Goal: Information Seeking & Learning: Learn about a topic

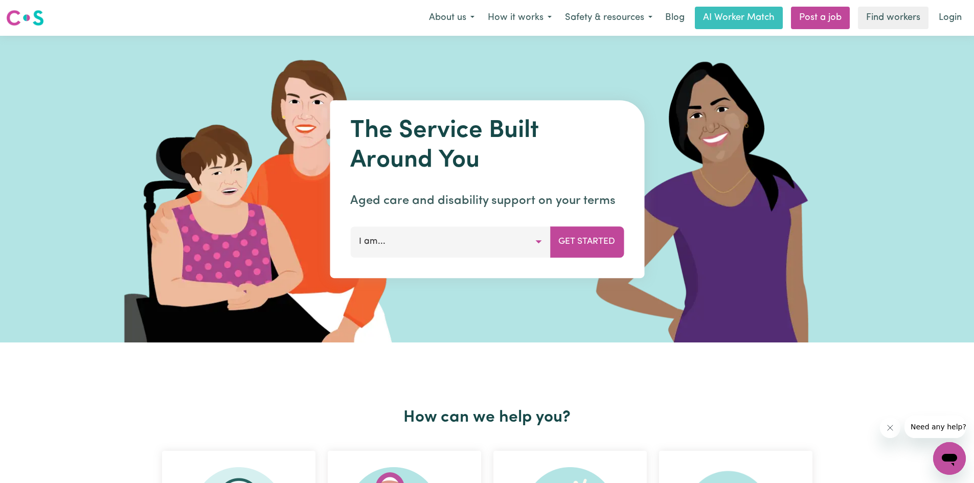
click at [409, 241] on button "I am..." at bounding box center [450, 242] width 200 height 31
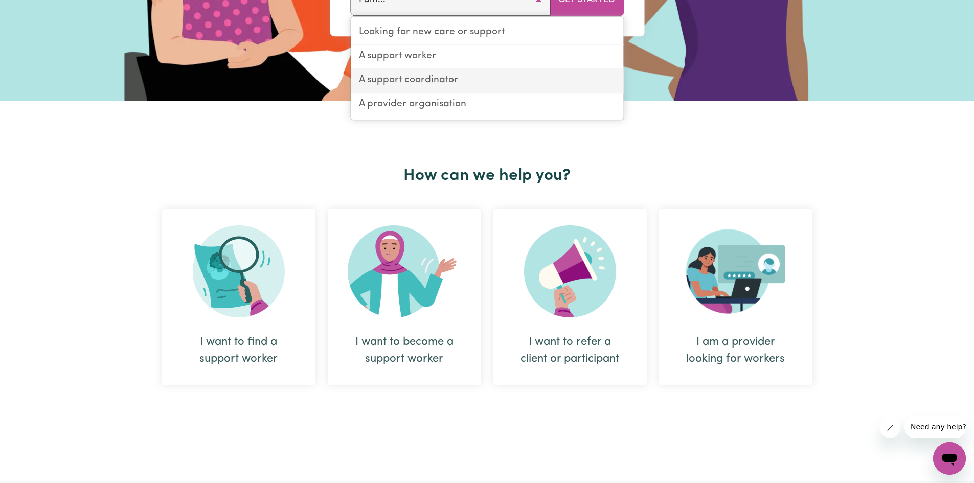
scroll to position [273, 0]
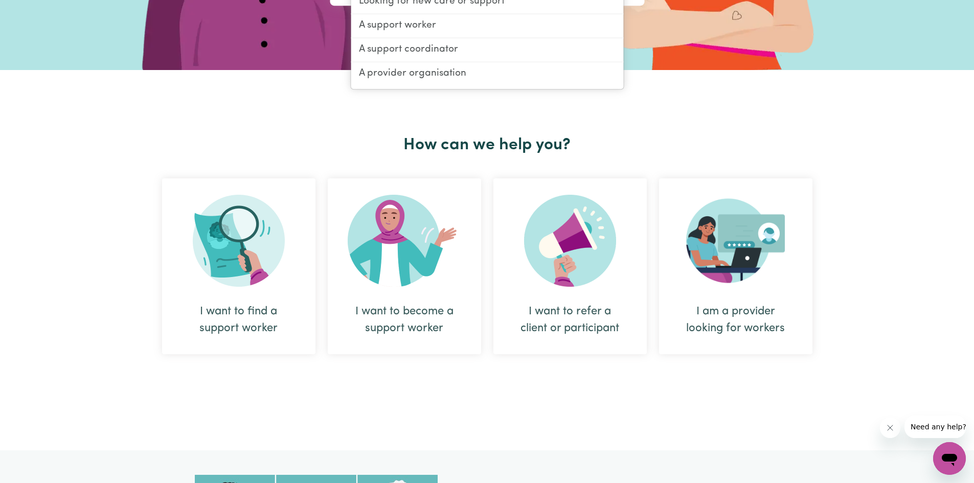
click at [734, 265] on img at bounding box center [735, 241] width 99 height 92
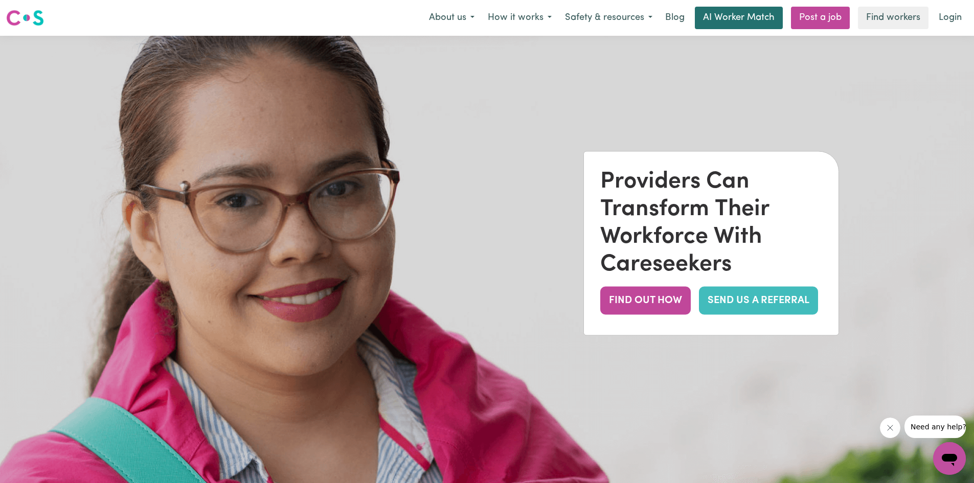
click at [747, 21] on link "AI Worker Match" at bounding box center [739, 18] width 88 height 23
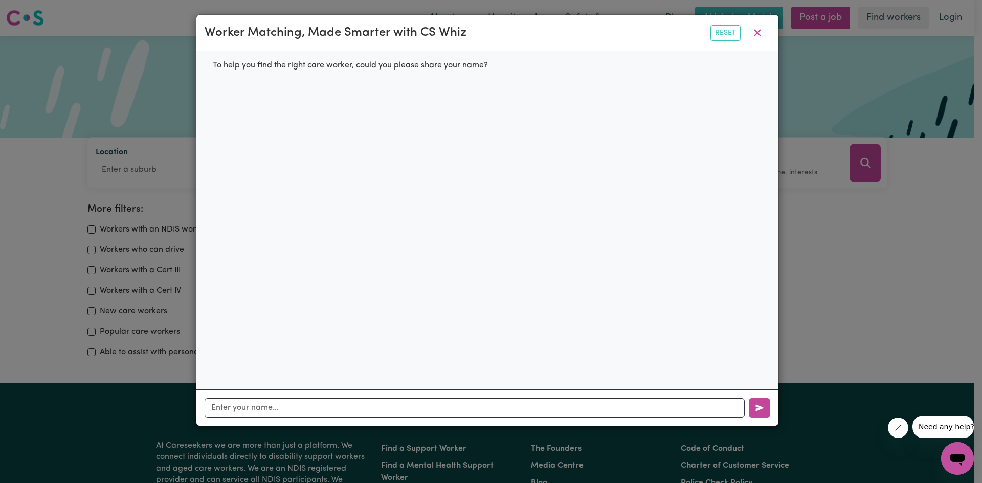
drag, startPoint x: 762, startPoint y: 32, endPoint x: 660, endPoint y: 69, distance: 108.9
click at [762, 33] on button "button" at bounding box center [758, 32] width 26 height 19
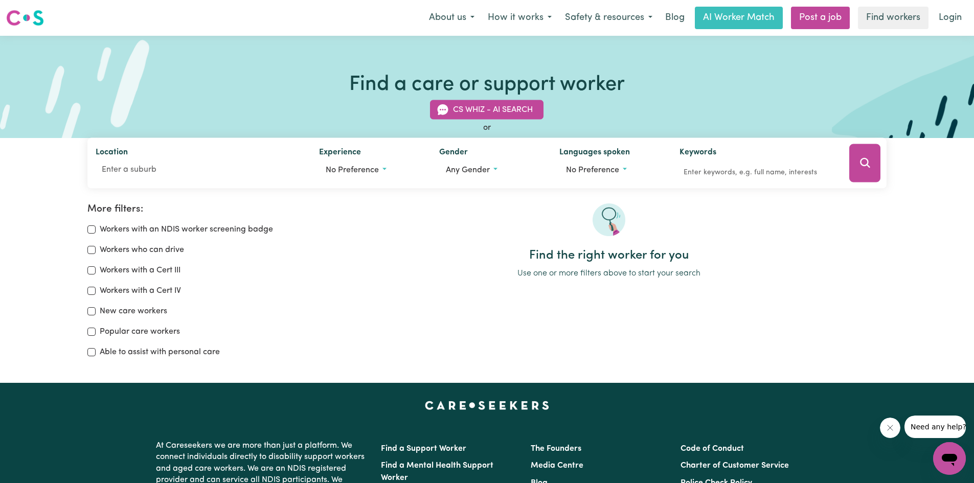
click at [102, 232] on label "Workers with an NDIS worker screening badge" at bounding box center [186, 230] width 173 height 12
click at [96, 232] on input "Workers with an NDIS worker screening badge" at bounding box center [91, 230] width 8 height 8
checkbox input "true"
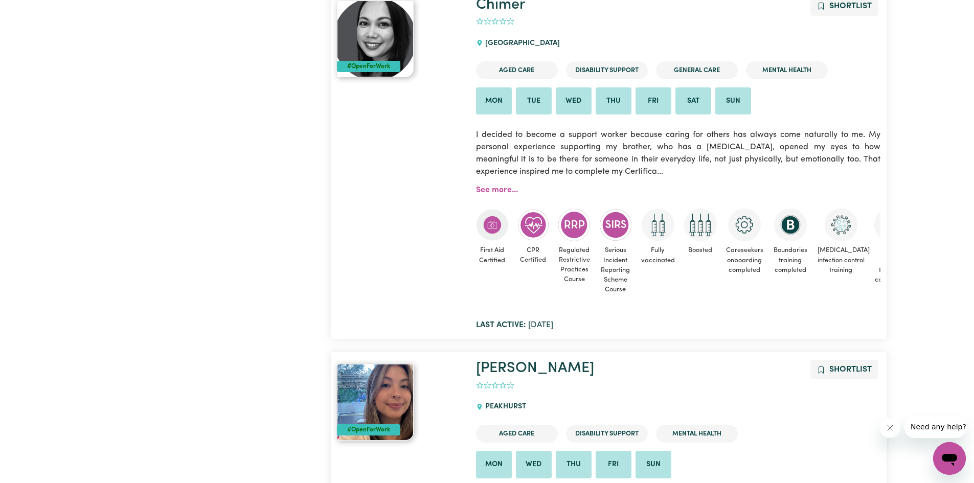
scroll to position [3035, 0]
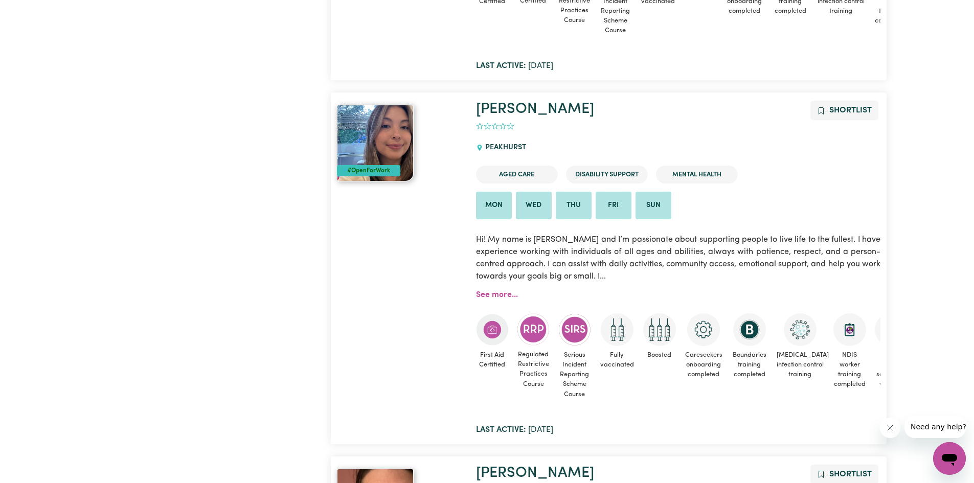
click at [494, 206] on li "Mon" at bounding box center [494, 206] width 36 height 28
click at [531, 207] on li "Wed" at bounding box center [534, 206] width 36 height 28
drag, startPoint x: 589, startPoint y: 212, endPoint x: 612, endPoint y: 210, distance: 22.6
click at [595, 211] on ul "Mon Wed Thu Fri Sun" at bounding box center [678, 206] width 405 height 28
click at [650, 209] on li "Sun" at bounding box center [654, 206] width 36 height 28
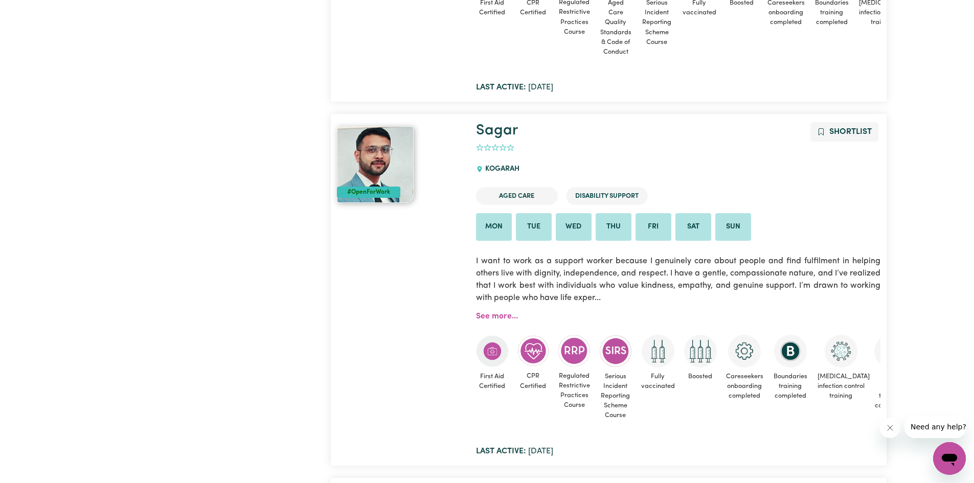
scroll to position [8492, 0]
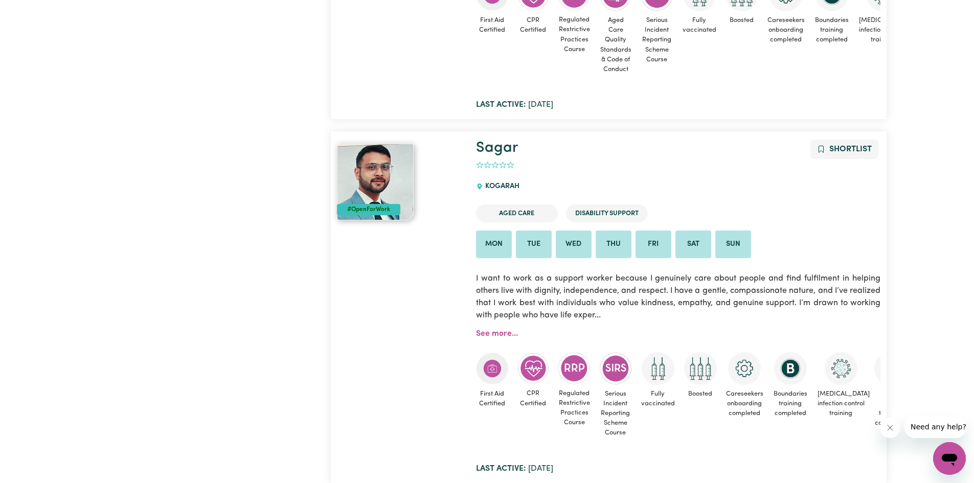
click at [897, 434] on button "Close message from company" at bounding box center [890, 428] width 20 height 20
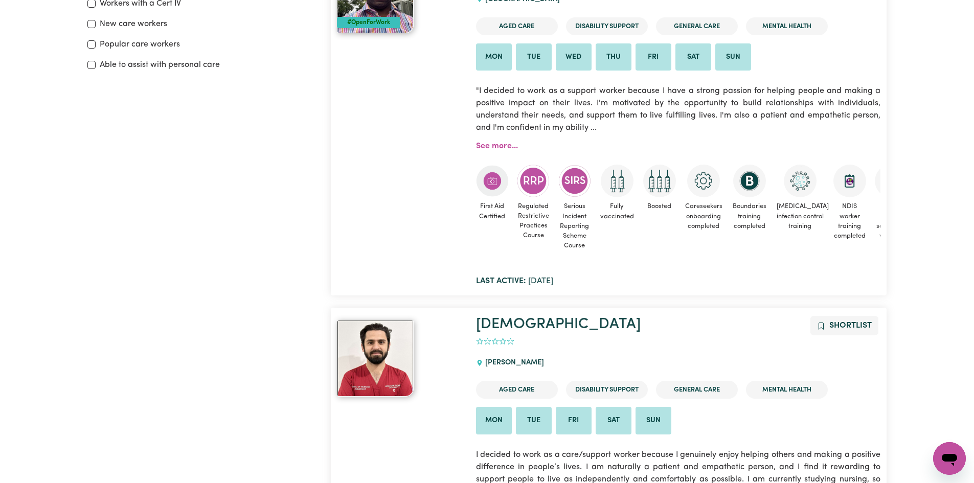
scroll to position [273, 0]
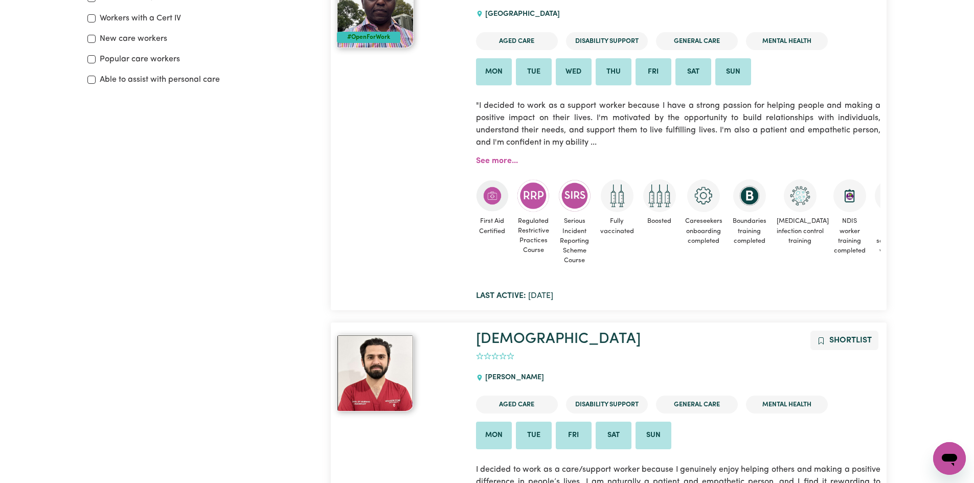
click at [402, 356] on img at bounding box center [375, 373] width 77 height 77
